Goal: Task Accomplishment & Management: Manage account settings

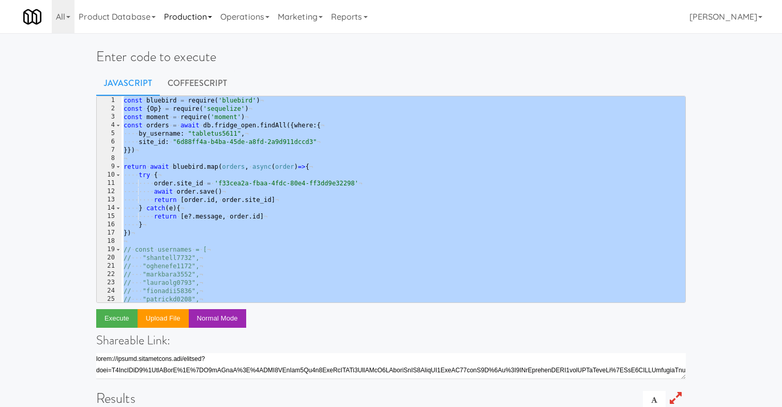
click at [198, 21] on link "Production" at bounding box center [188, 16] width 56 height 33
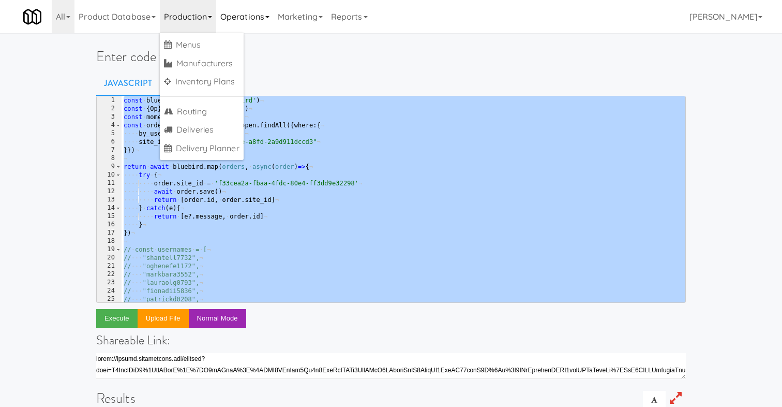
click at [267, 5] on link "Operations" at bounding box center [244, 16] width 57 height 33
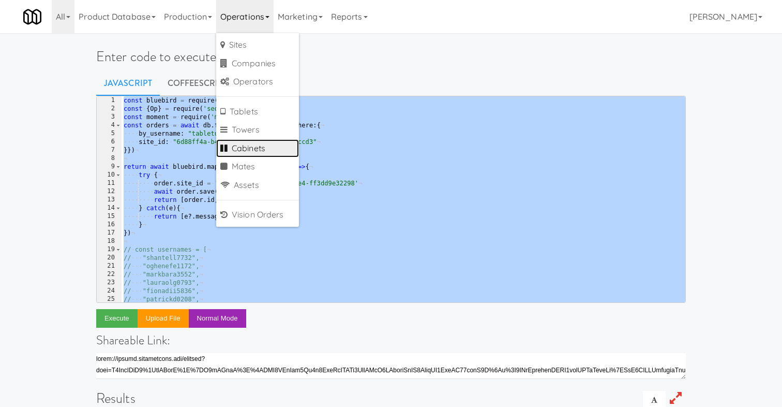
click at [258, 149] on link "Cabinets" at bounding box center [257, 148] width 83 height 19
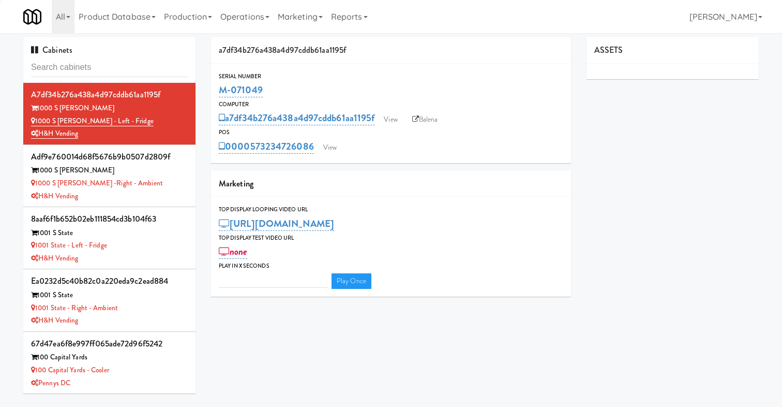
type input "3"
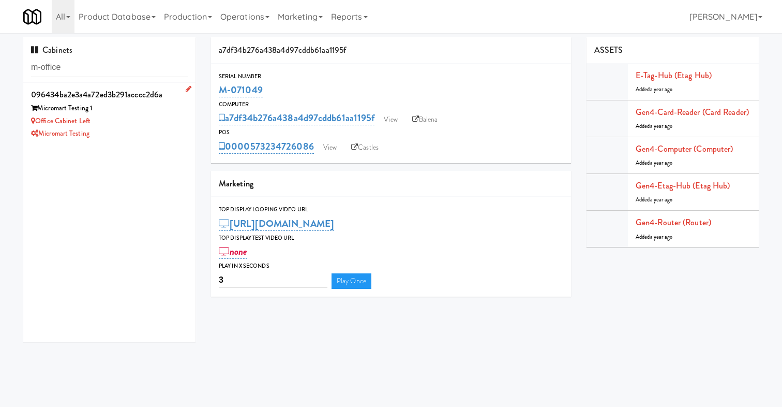
type input "m-office"
click at [158, 129] on div "Micromart Testing" at bounding box center [109, 133] width 157 height 13
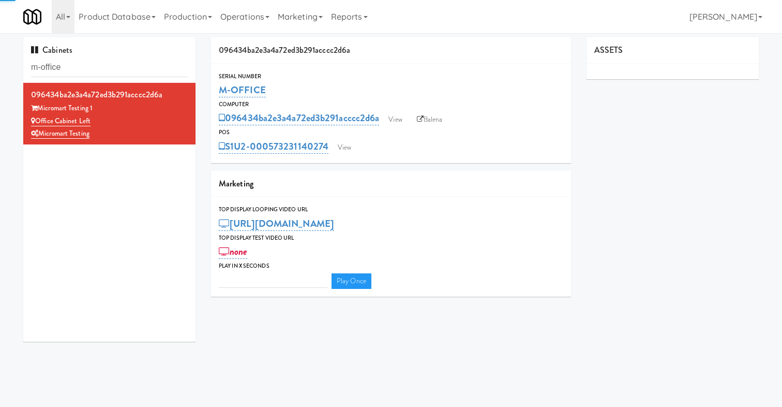
type input "3"
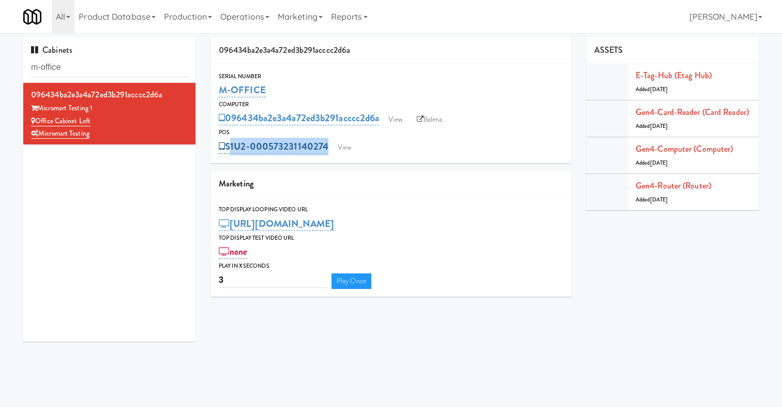
drag, startPoint x: 392, startPoint y: 147, endPoint x: 229, endPoint y: 148, distance: 163.0
click at [229, 148] on div "S1U2-000573231140274 View" at bounding box center [391, 147] width 345 height 18
copy div "S1U2-000573231140274 View"
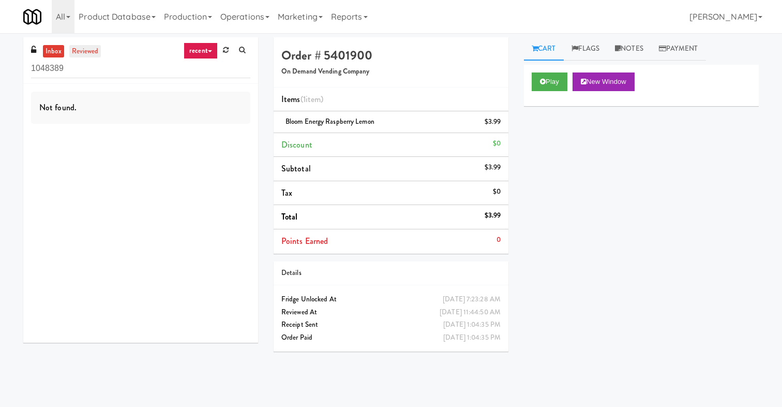
click at [79, 52] on link "reviewed" at bounding box center [85, 51] width 32 height 13
click at [55, 59] on input "1048389" at bounding box center [140, 68] width 219 height 19
click at [54, 49] on link "inbox" at bounding box center [53, 51] width 21 height 13
click at [88, 71] on input "1048389" at bounding box center [140, 68] width 219 height 19
click at [86, 55] on link "reviewed" at bounding box center [85, 51] width 32 height 13
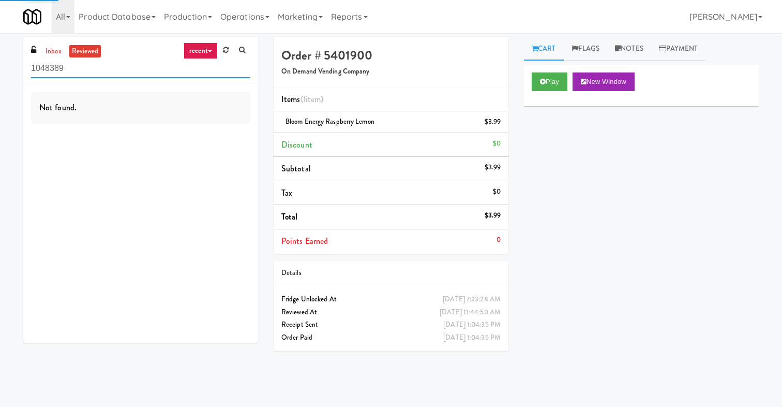
click at [86, 68] on input "1048389" at bounding box center [140, 68] width 219 height 19
click at [551, 46] on link "Cart" at bounding box center [544, 48] width 40 height 23
click at [598, 53] on link "Flags" at bounding box center [586, 48] width 44 height 23
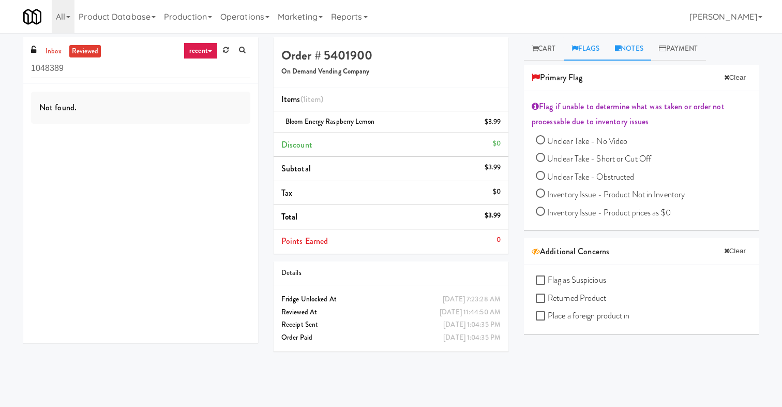
click at [625, 52] on link "Notes" at bounding box center [629, 48] width 44 height 23
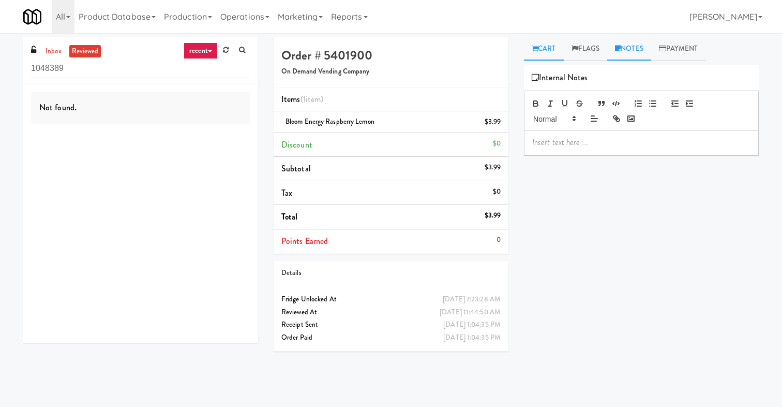
click at [552, 46] on link "Cart" at bounding box center [544, 48] width 40 height 23
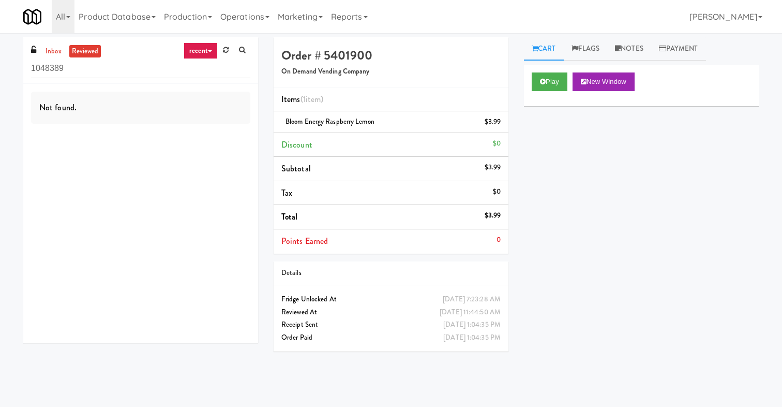
click at [387, 238] on li "Points Earned 0" at bounding box center [391, 241] width 235 height 24
drag, startPoint x: 389, startPoint y: 120, endPoint x: 456, endPoint y: 121, distance: 67.3
click at [455, 121] on div "Bloom Energy Raspberry Lemon $3.99" at bounding box center [390, 121] width 219 height 13
